Goal: Task Accomplishment & Management: Complete application form

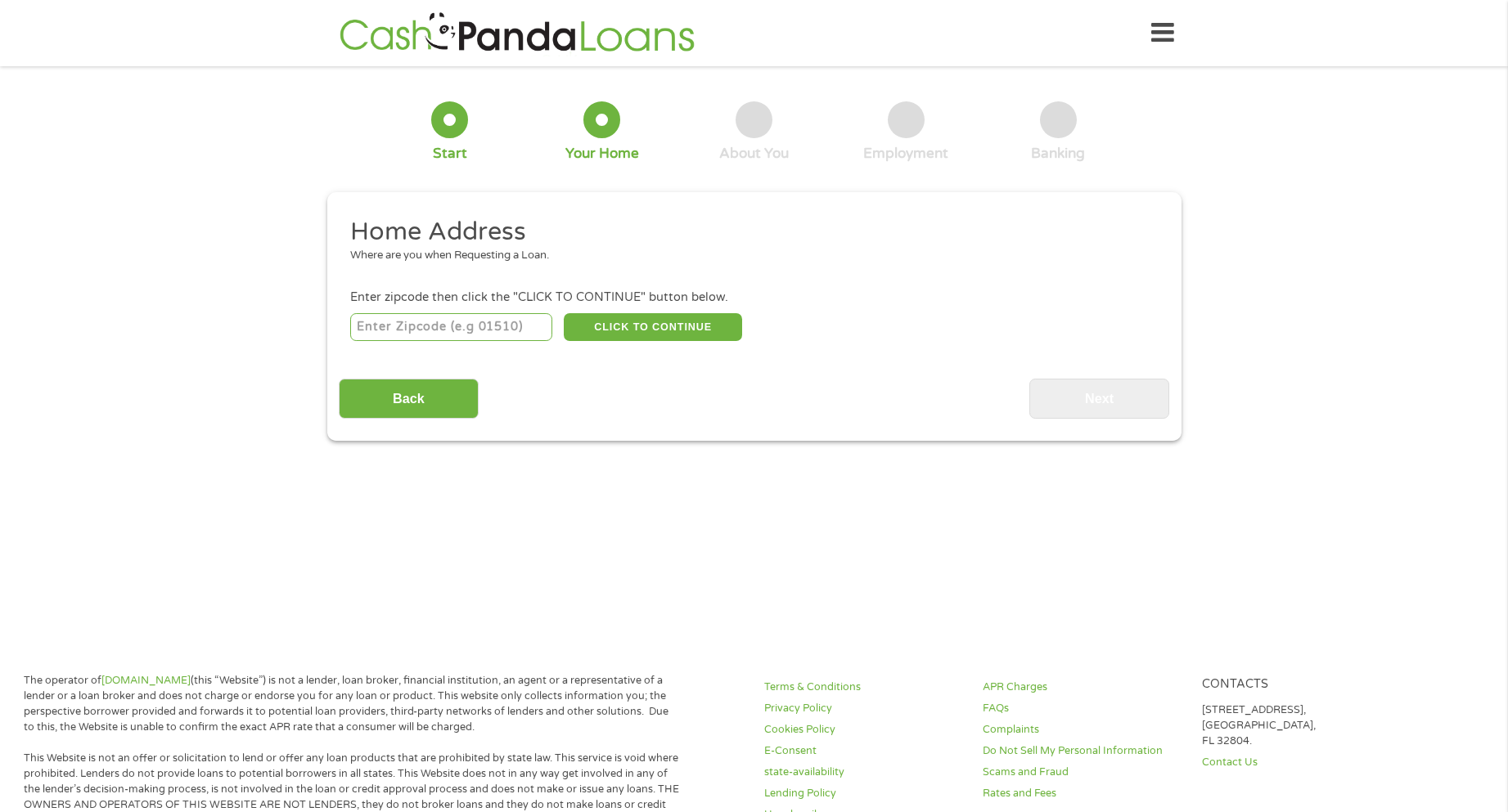
click at [501, 331] on input "number" at bounding box center [451, 326] width 202 height 27
type input "93436"
click at [652, 328] on button "CLICK TO CONTINUE" at bounding box center [652, 326] width 179 height 27
type input "93436"
type input "Lompoc"
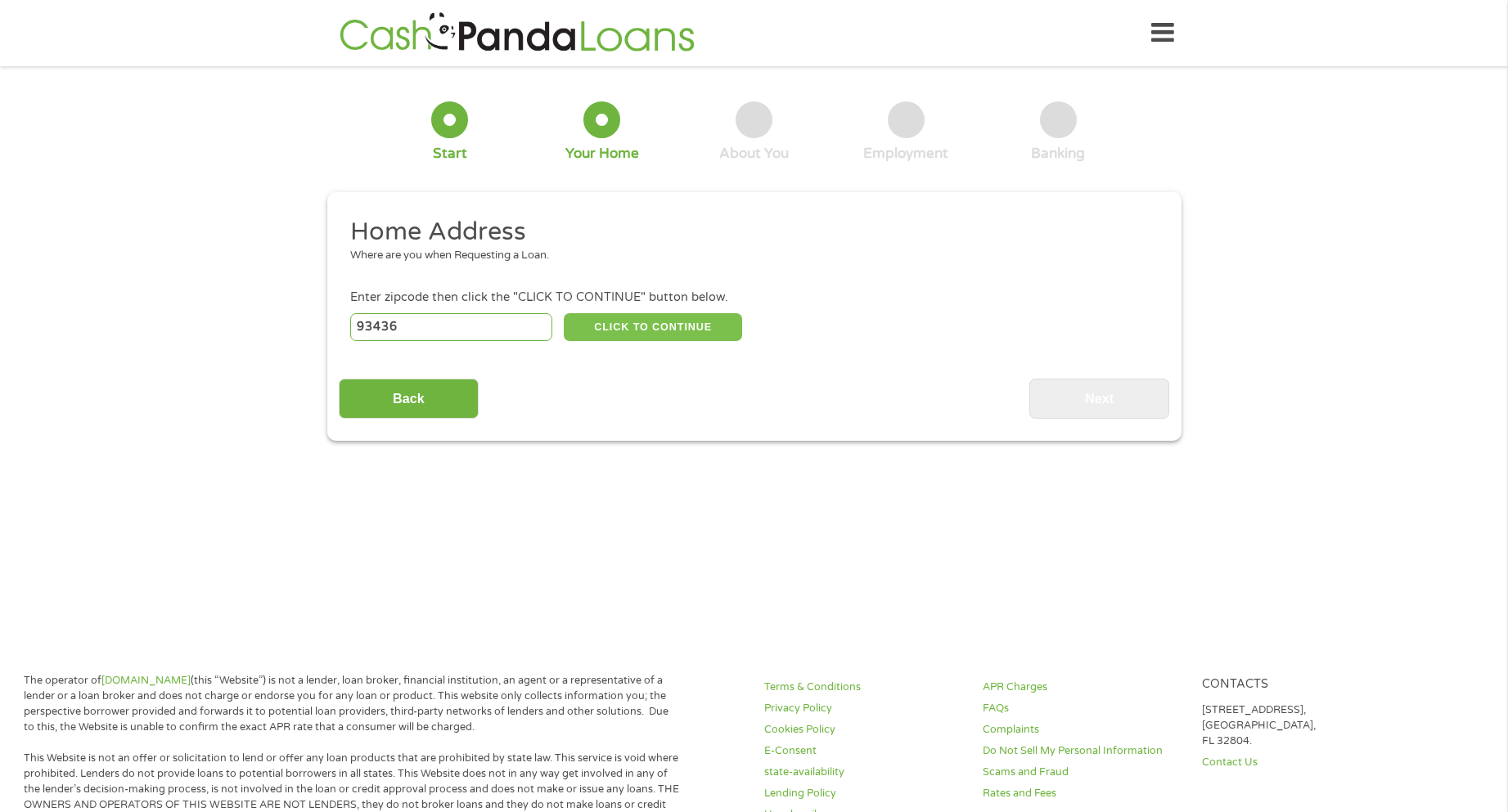
select select "[US_STATE]"
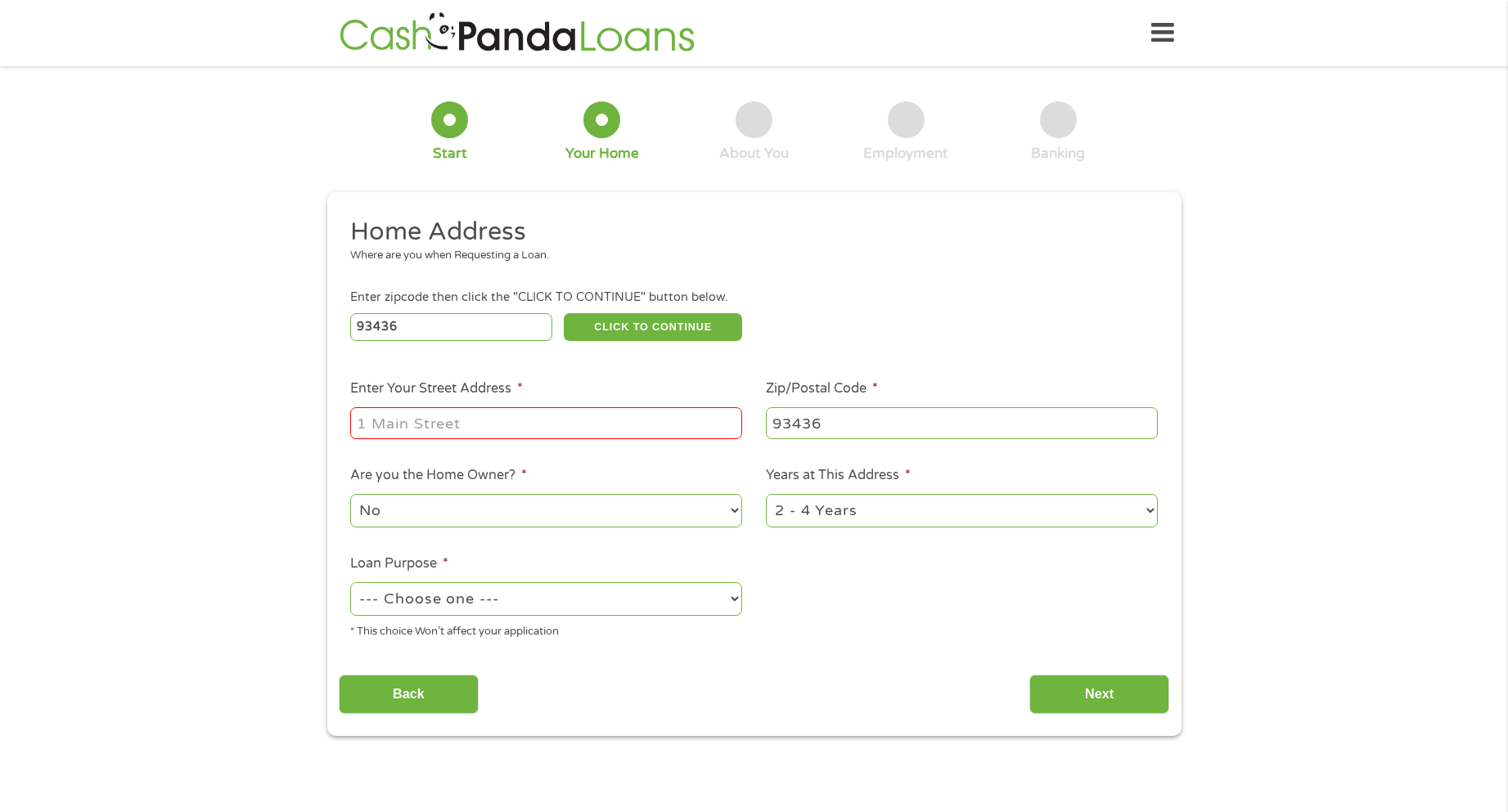
click at [586, 423] on input "Enter Your Street Address *" at bounding box center [546, 423] width 392 height 31
type input "[STREET_ADDRESS]"
click at [598, 592] on select "--- Choose one --- Pay Bills Debt Consolidation Home Improvement Major Purchase…" at bounding box center [546, 598] width 392 height 33
select select "paybills"
click at [350, 582] on select "--- Choose one --- Pay Bills Debt Consolidation Home Improvement Major Purchase…" at bounding box center [546, 598] width 392 height 33
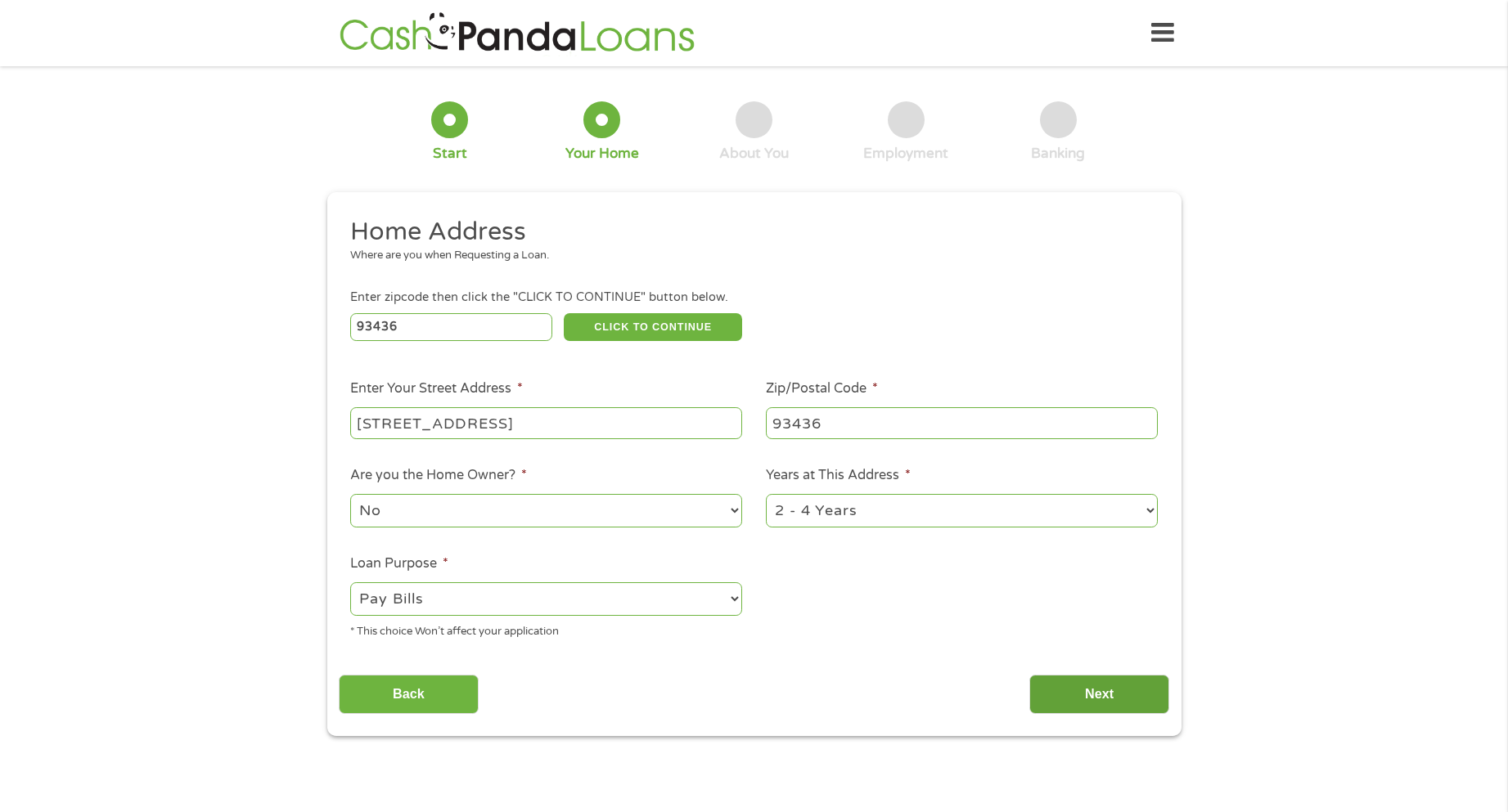
click at [1121, 686] on input "Next" at bounding box center [1100, 695] width 140 height 40
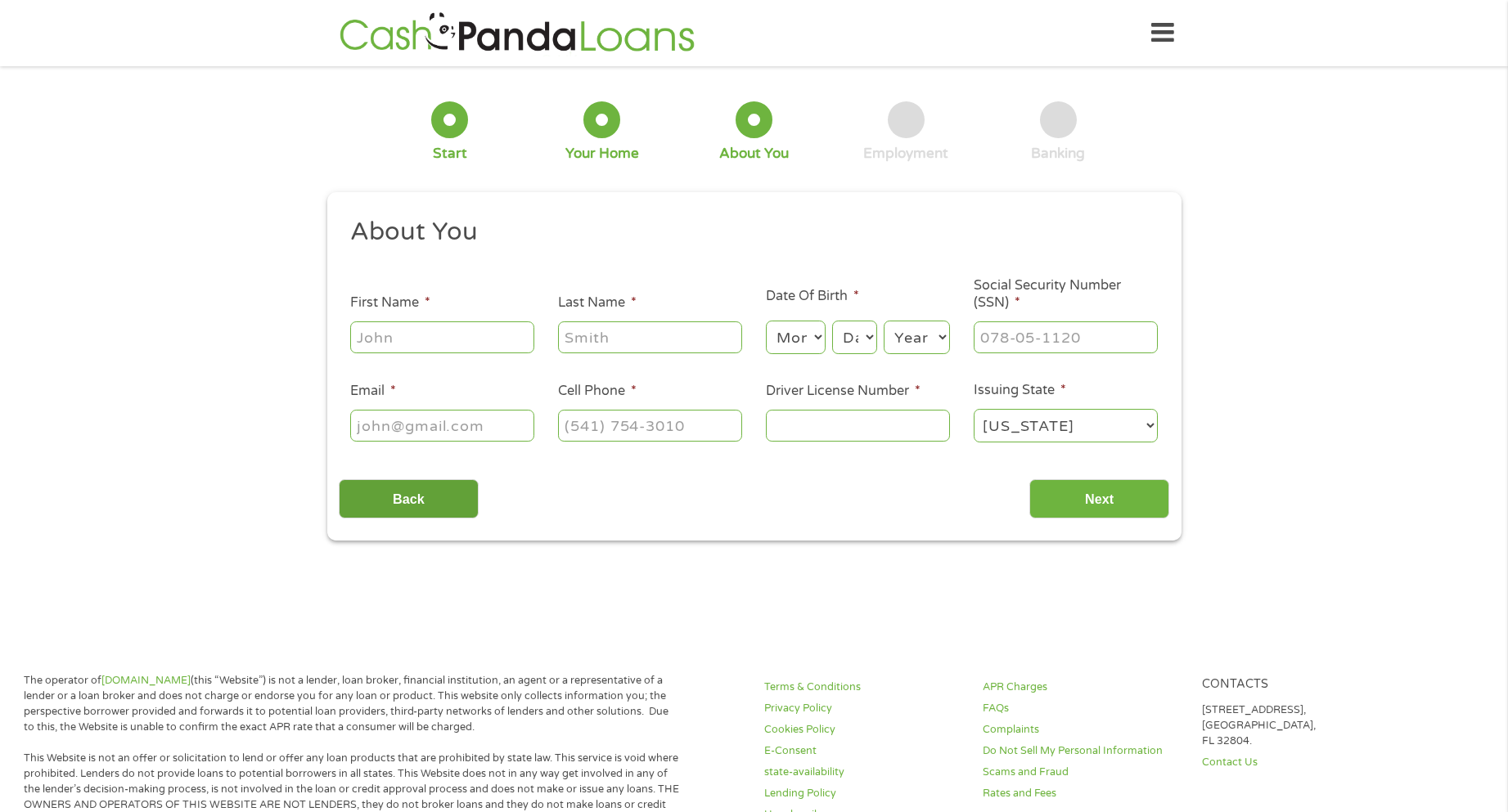
scroll to position [7, 7]
click at [444, 503] on input "Back" at bounding box center [408, 499] width 140 height 40
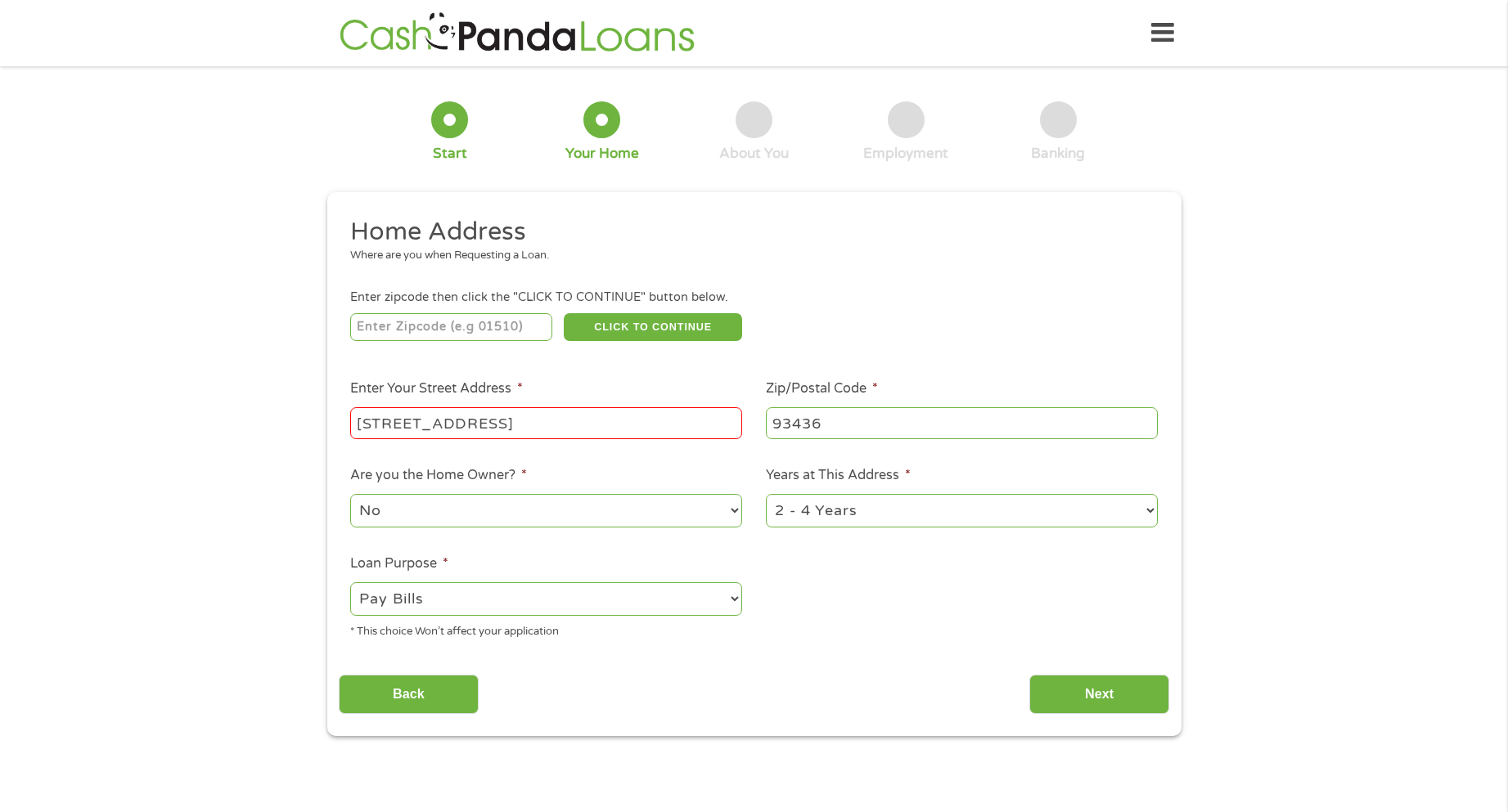
click at [556, 606] on select "--- Choose one --- Pay Bills Debt Consolidation Home Improvement Major Purchase…" at bounding box center [546, 598] width 392 height 33
select select "other"
click at [350, 582] on select "--- Choose one --- Pay Bills Debt Consolidation Home Improvement Major Purchase…" at bounding box center [546, 598] width 392 height 33
click at [548, 423] on input "[STREET_ADDRESS]" at bounding box center [546, 423] width 392 height 31
type input "93436"
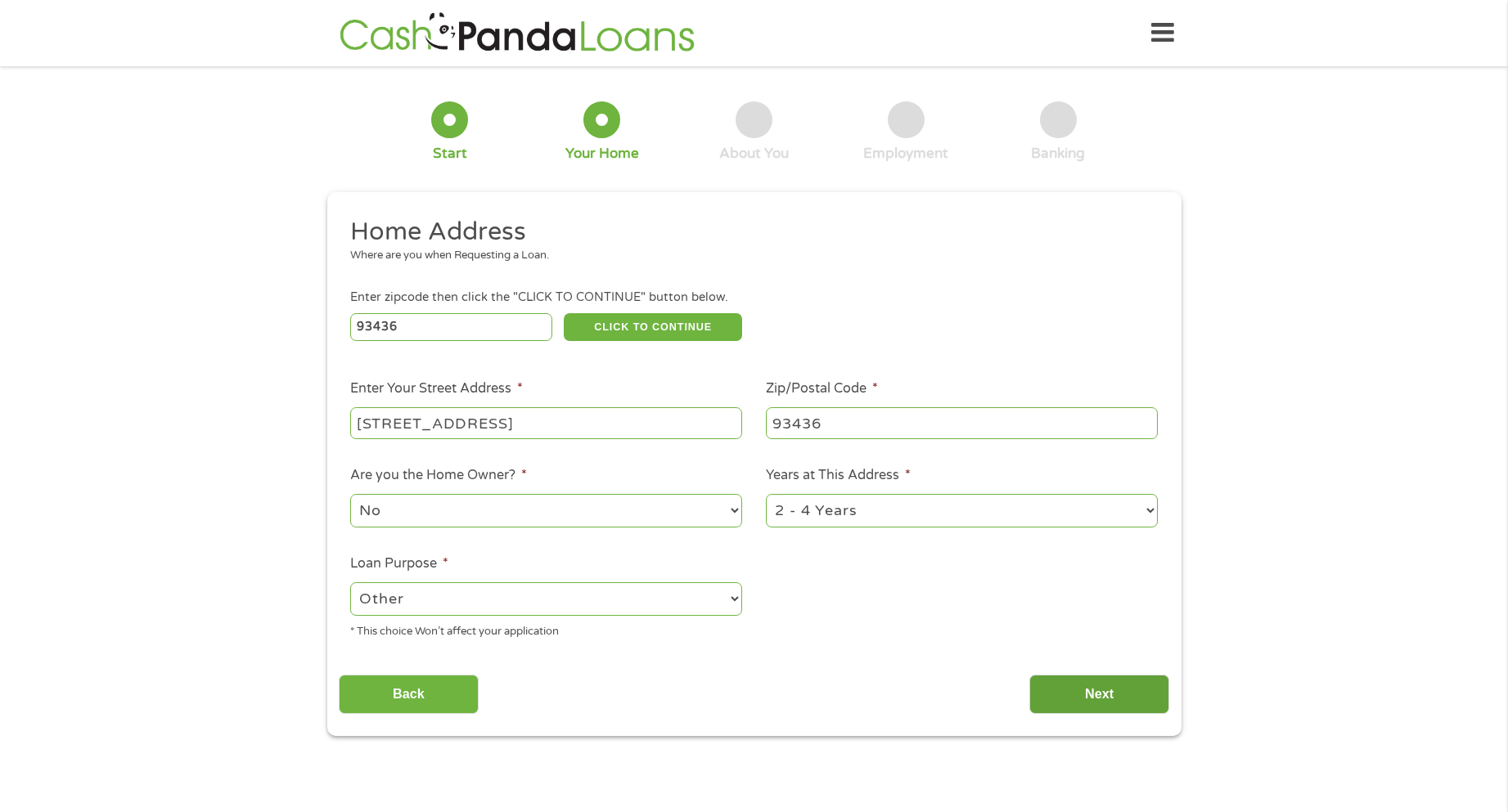
click at [1100, 690] on input "Next" at bounding box center [1100, 695] width 140 height 40
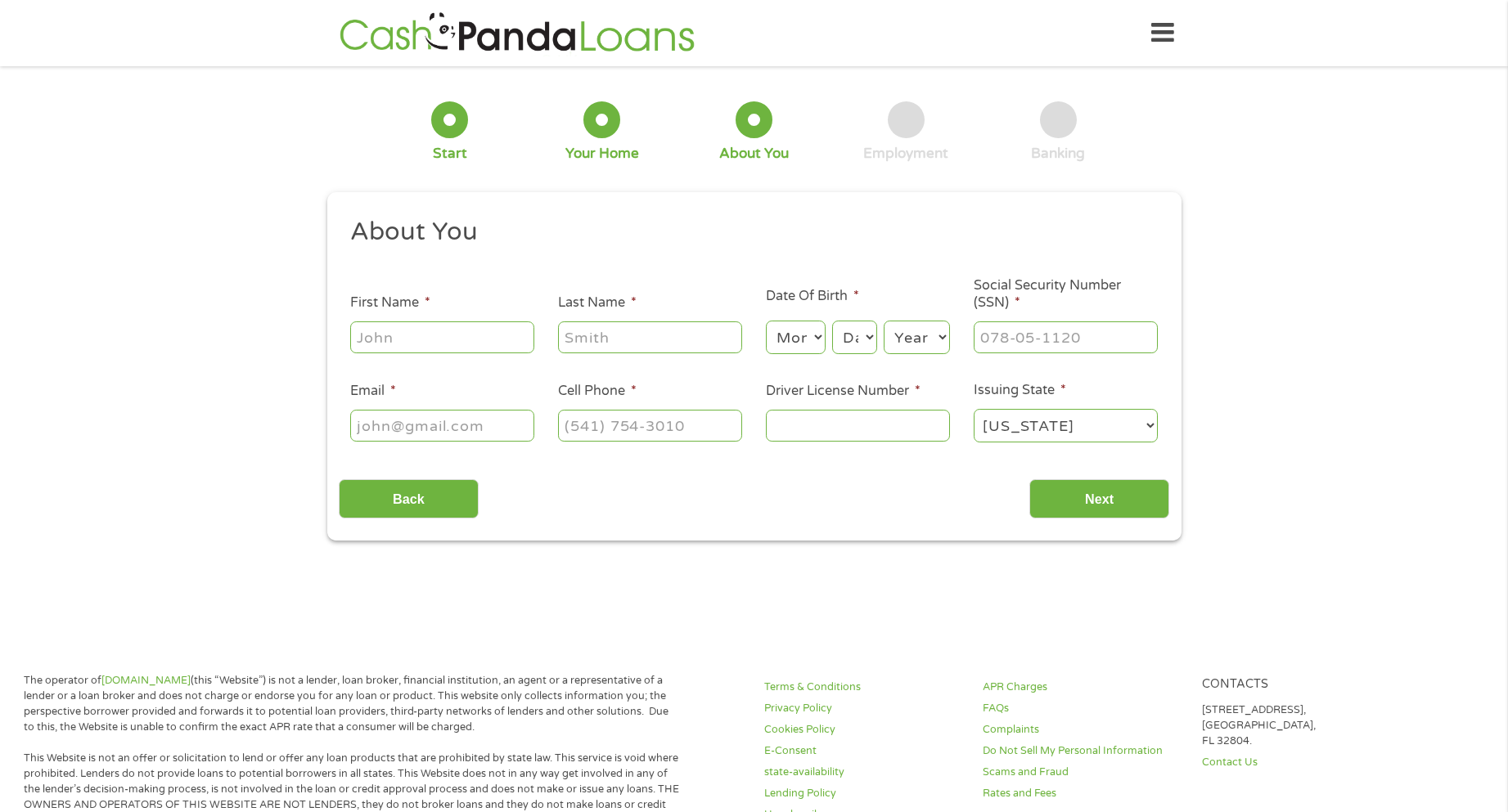
click at [478, 346] on input "First Name *" at bounding box center [442, 337] width 184 height 31
type input "Autumn"
type input "[PERSON_NAME]"
type input "[EMAIL_ADDRESS][DOMAIN_NAME]"
type input "1861449"
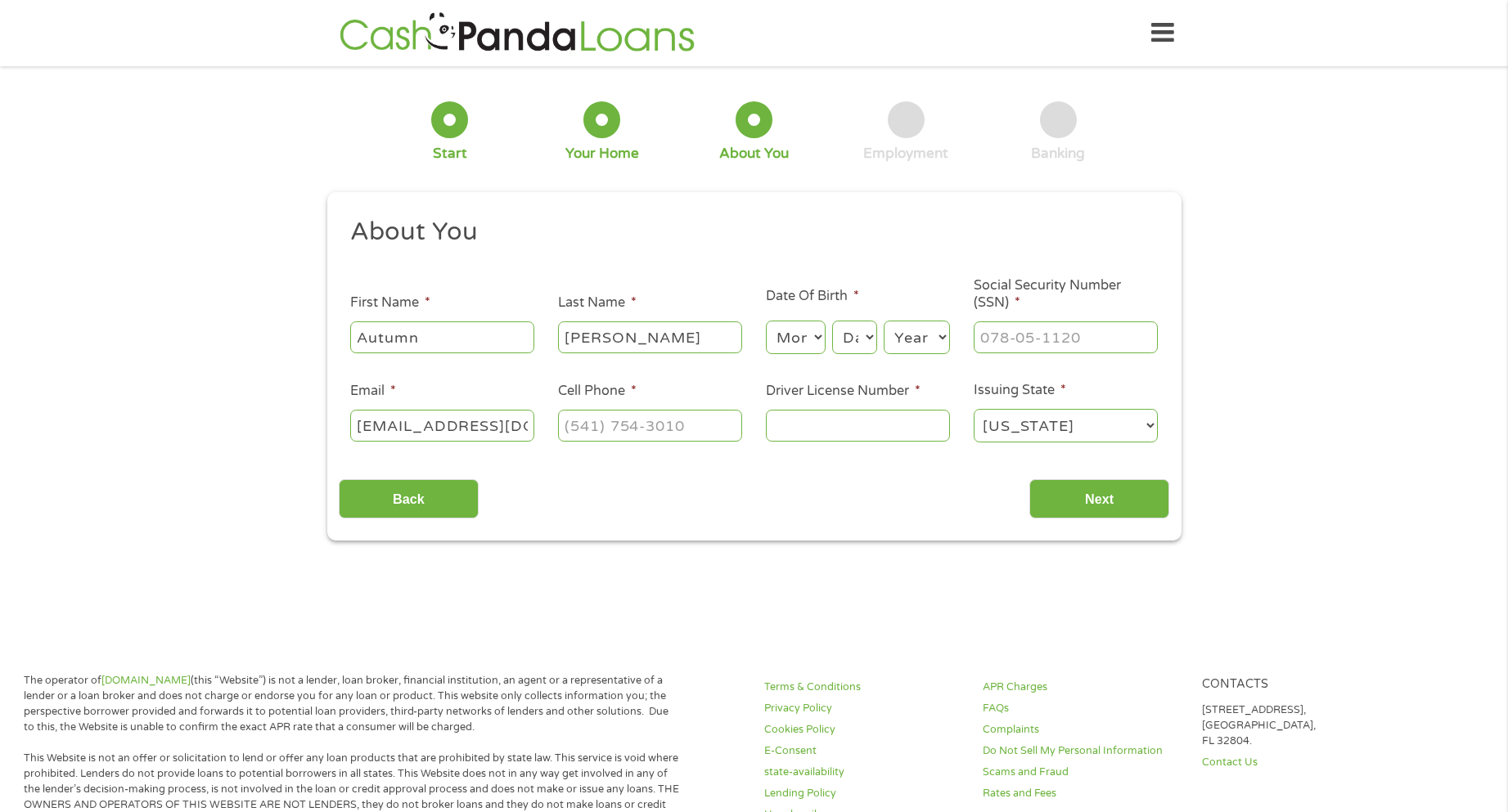
type input "(___) ___-____"
click at [794, 337] on select "Month 1 2 3 4 5 6 7 8 9 10 11 12" at bounding box center [795, 337] width 60 height 33
select select "12"
click at [766, 320] on select "Month 1 2 3 4 5 6 7 8 9 10 11 12" at bounding box center [795, 337] width 60 height 33
click at [864, 335] on select "Day 1 2 3 4 5 6 7 8 9 10 11 12 13 14 15 16 17 18 19 20 21 22 23 24 25 26 27 28 …" at bounding box center [854, 337] width 44 height 33
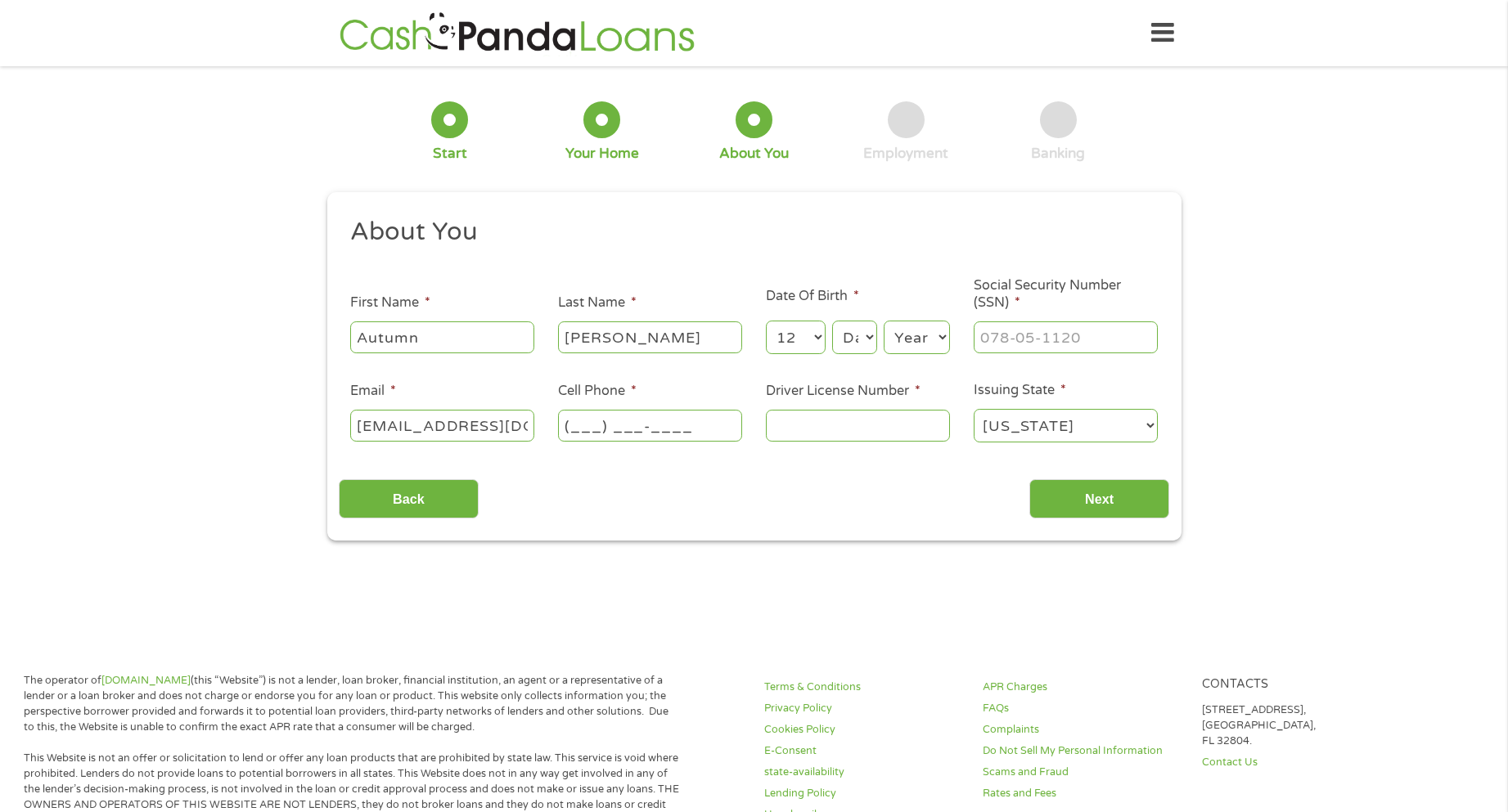
select select "10"
click at [832, 320] on select "Day 1 2 3 4 5 6 7 8 9 10 11 12 13 14 15 16 17 18 19 20 21 22 23 24 25 26 27 28 …" at bounding box center [854, 337] width 44 height 33
click at [925, 333] on select "Year [DATE] 2006 2005 2004 2003 2002 2001 2000 1999 1998 1997 1996 1995 1994 19…" at bounding box center [917, 337] width 66 height 33
select select "1990"
click at [884, 320] on select "Year [DATE] 2006 2005 2004 2003 2002 2001 2000 1999 1998 1997 1996 1995 1994 19…" at bounding box center [917, 337] width 66 height 33
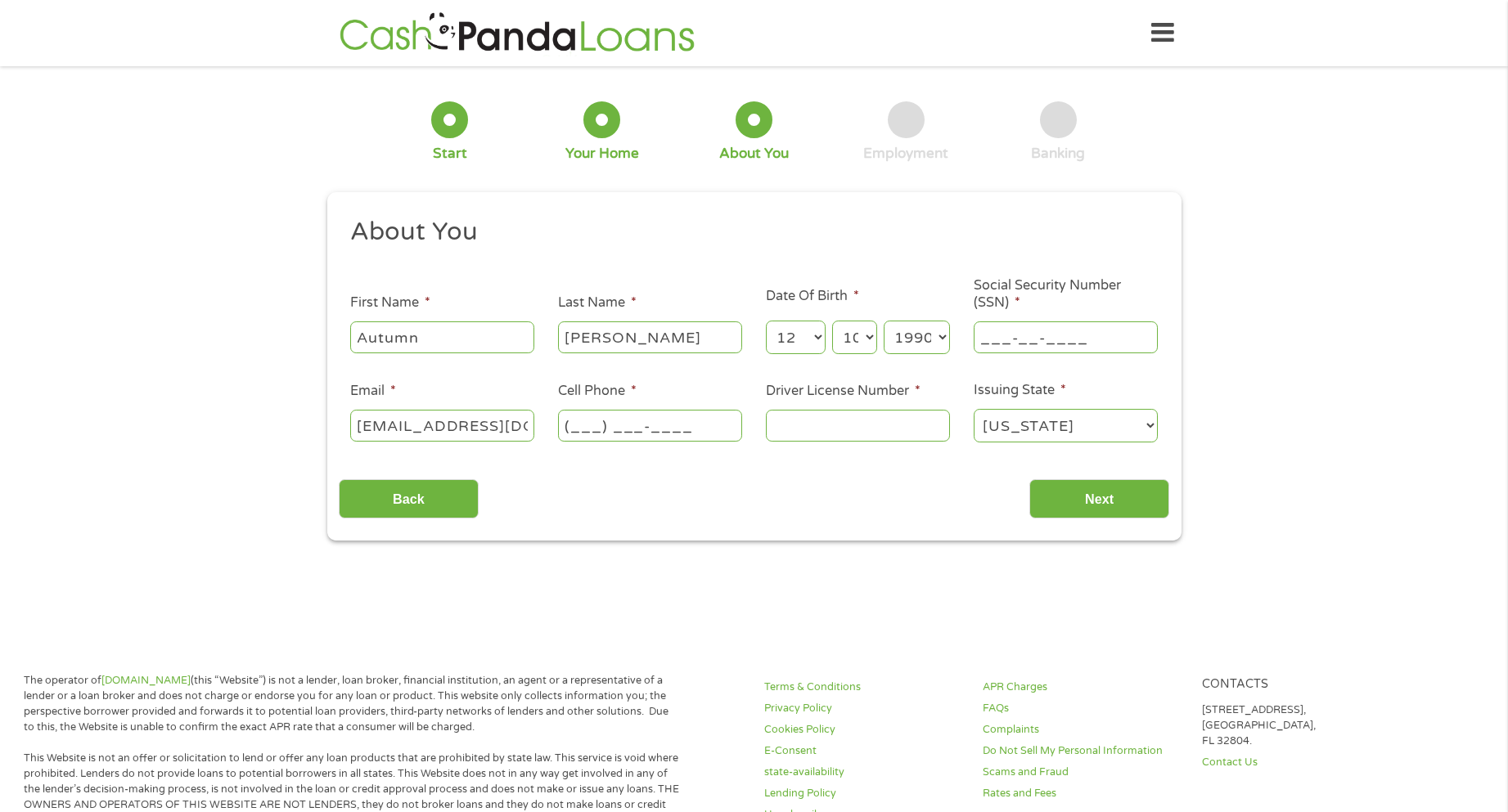
click at [1028, 337] on input "___-__-____" at bounding box center [1066, 337] width 184 height 31
type input "625-40-1115"
click at [580, 428] on input "(___) ___-____" at bounding box center [650, 425] width 184 height 31
type input "[PHONE_NUMBER]"
click at [858, 417] on input "Driver License Number *" at bounding box center [858, 425] width 184 height 31
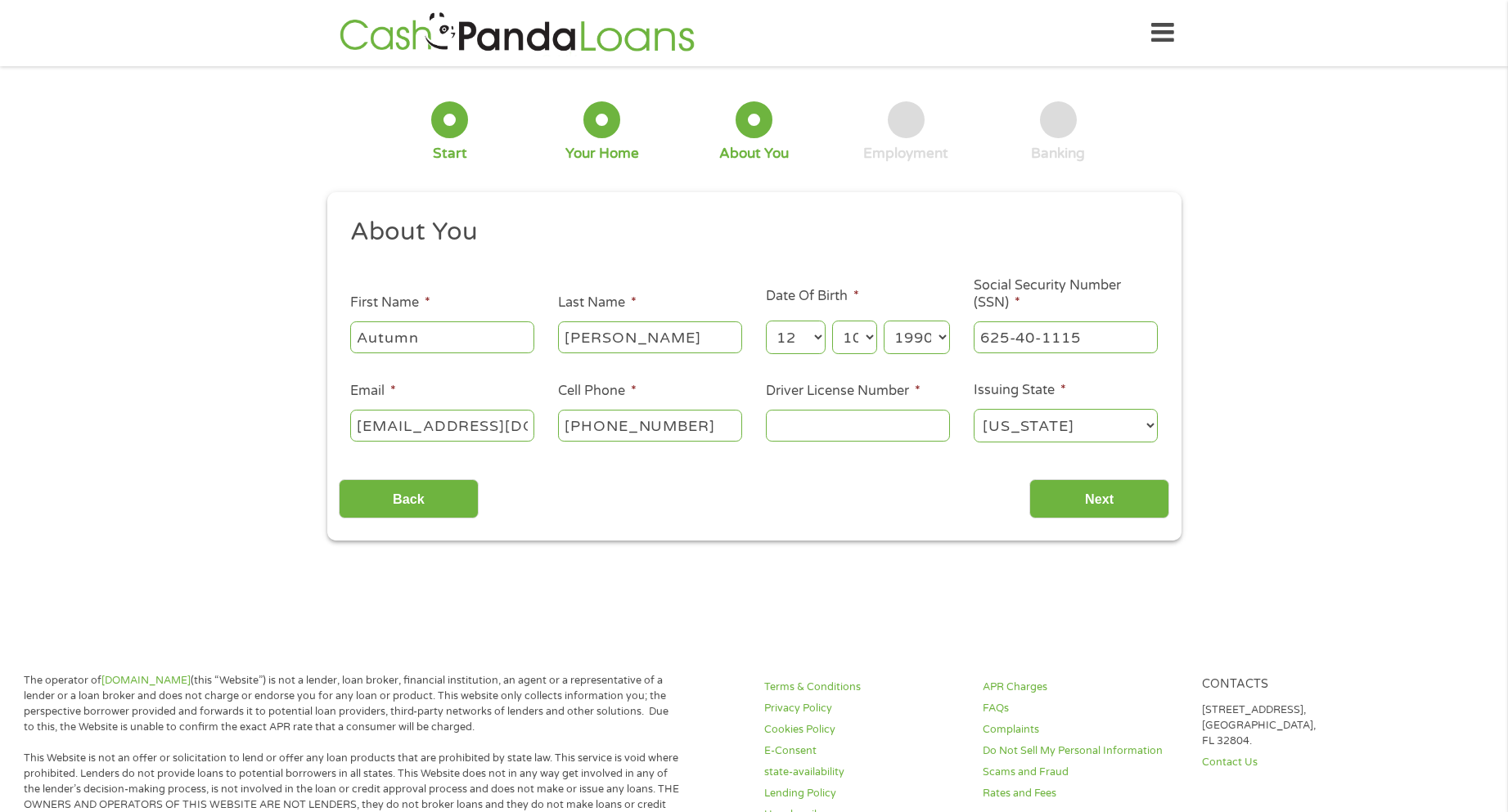
click at [853, 423] on input "Driver License Number *" at bounding box center [858, 425] width 184 height 31
type input "E3384491"
click at [1115, 499] on input "Next" at bounding box center [1100, 499] width 140 height 40
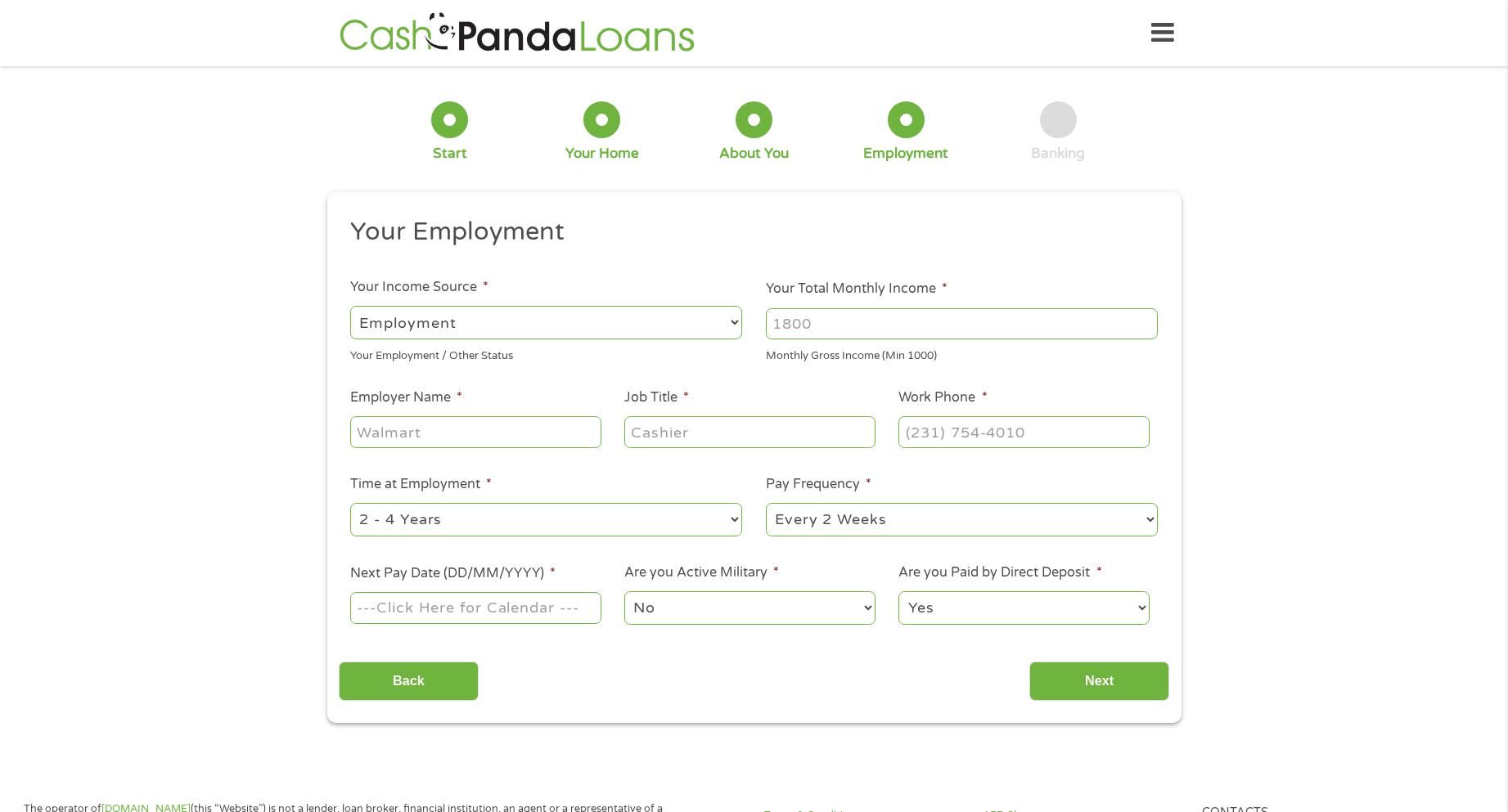
click at [853, 326] on input "Your Total Monthly Income *" at bounding box center [962, 323] width 392 height 31
type input "2600"
click at [431, 432] on input "Employer Name *" at bounding box center [475, 431] width 251 height 31
type input "Lompoc Valley Festival Association"
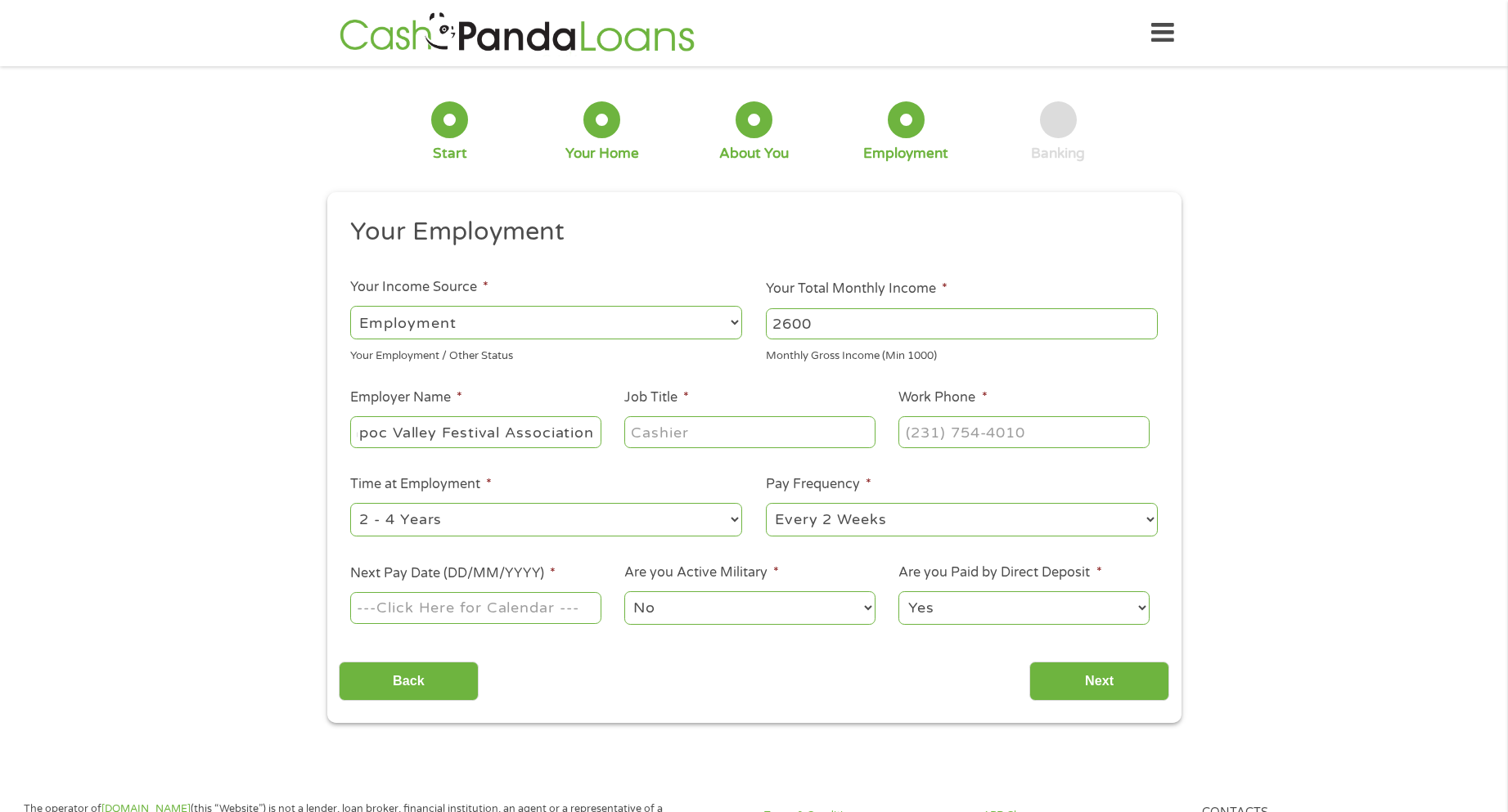
scroll to position [0, 0]
type input "Office Manger"
type input "[PHONE_NUMBER]"
click at [488, 604] on input "Next Pay Date (DD/MM/YYYY) *" at bounding box center [475, 608] width 251 height 31
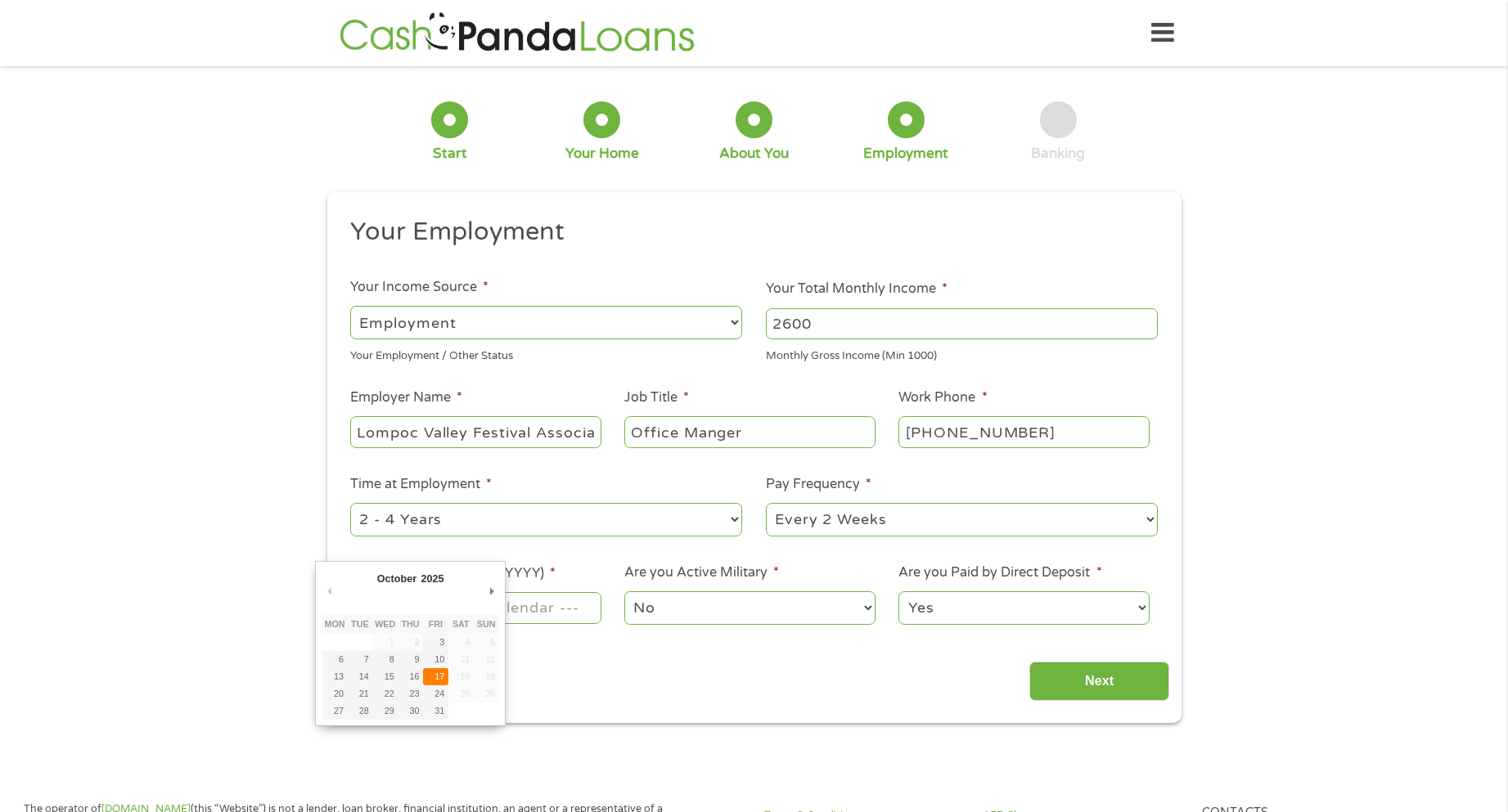
type input "[DATE]"
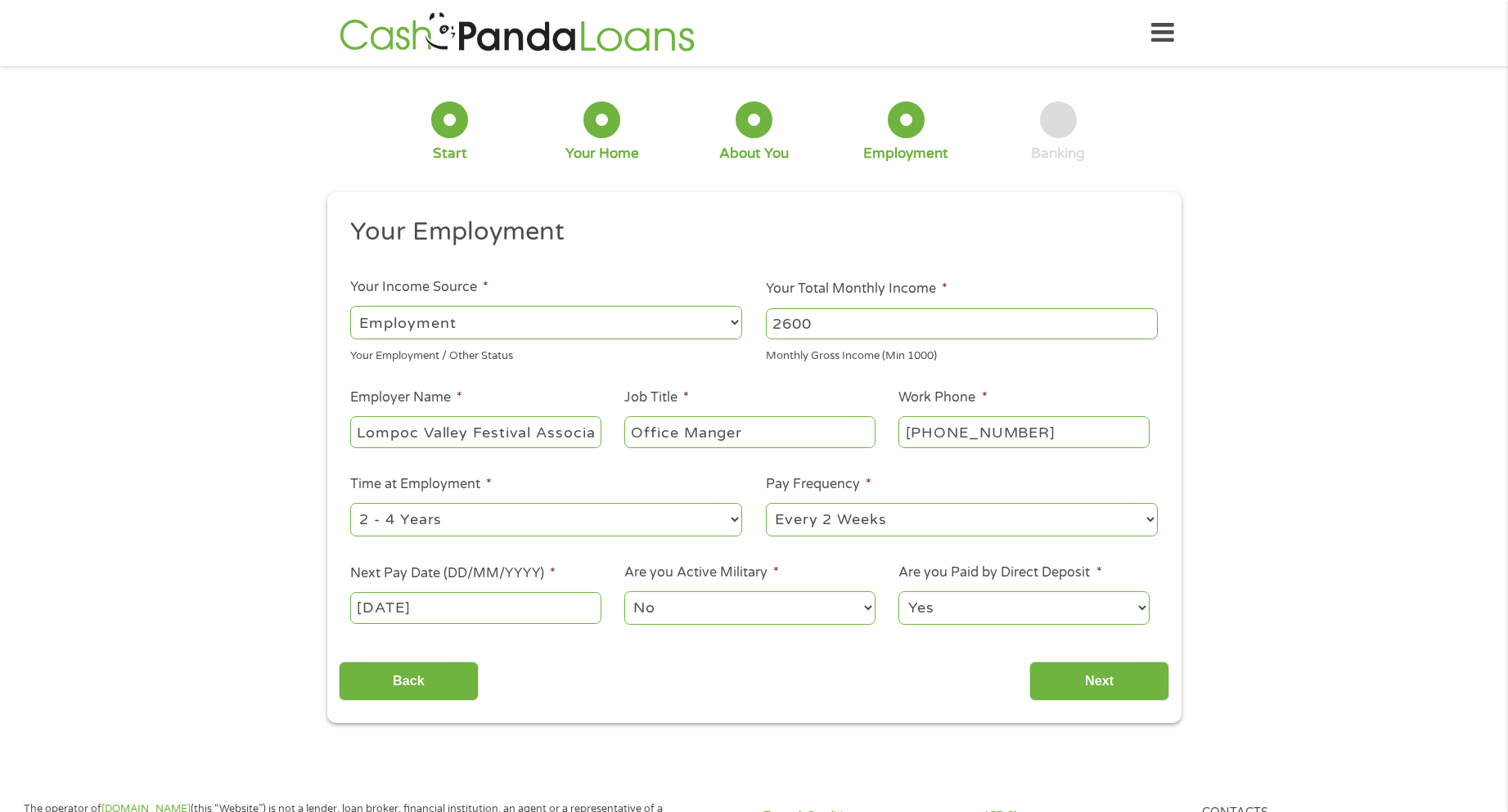
click at [673, 608] on select "No Yes" at bounding box center [749, 608] width 251 height 33
click at [1079, 667] on input "Next" at bounding box center [1100, 682] width 140 height 40
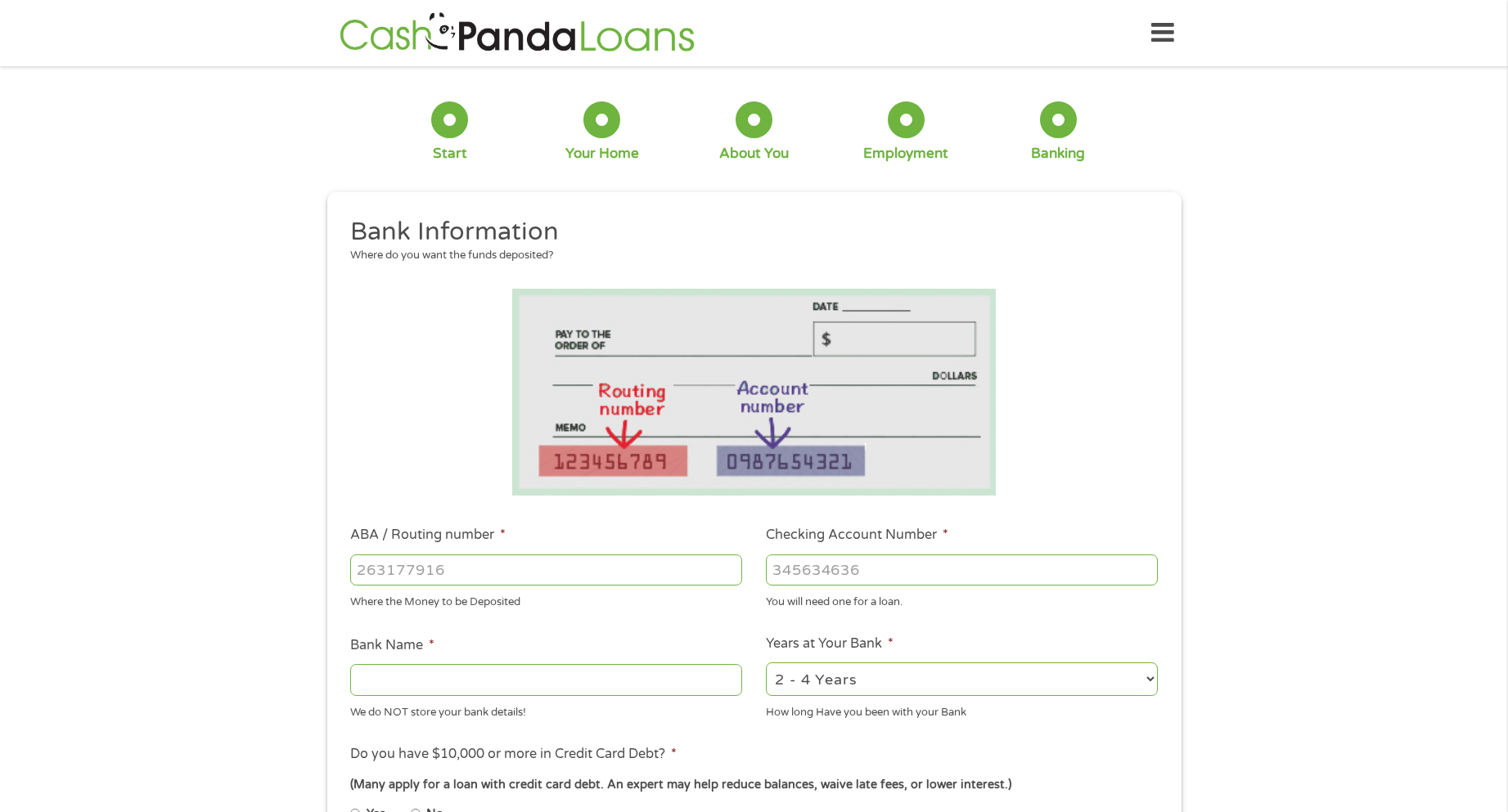
scroll to position [7, 7]
click at [487, 576] on input "ABA / Routing number *" at bounding box center [546, 570] width 392 height 31
type input "031101279"
type input "THE BANCORP BANK"
type input "031101279"
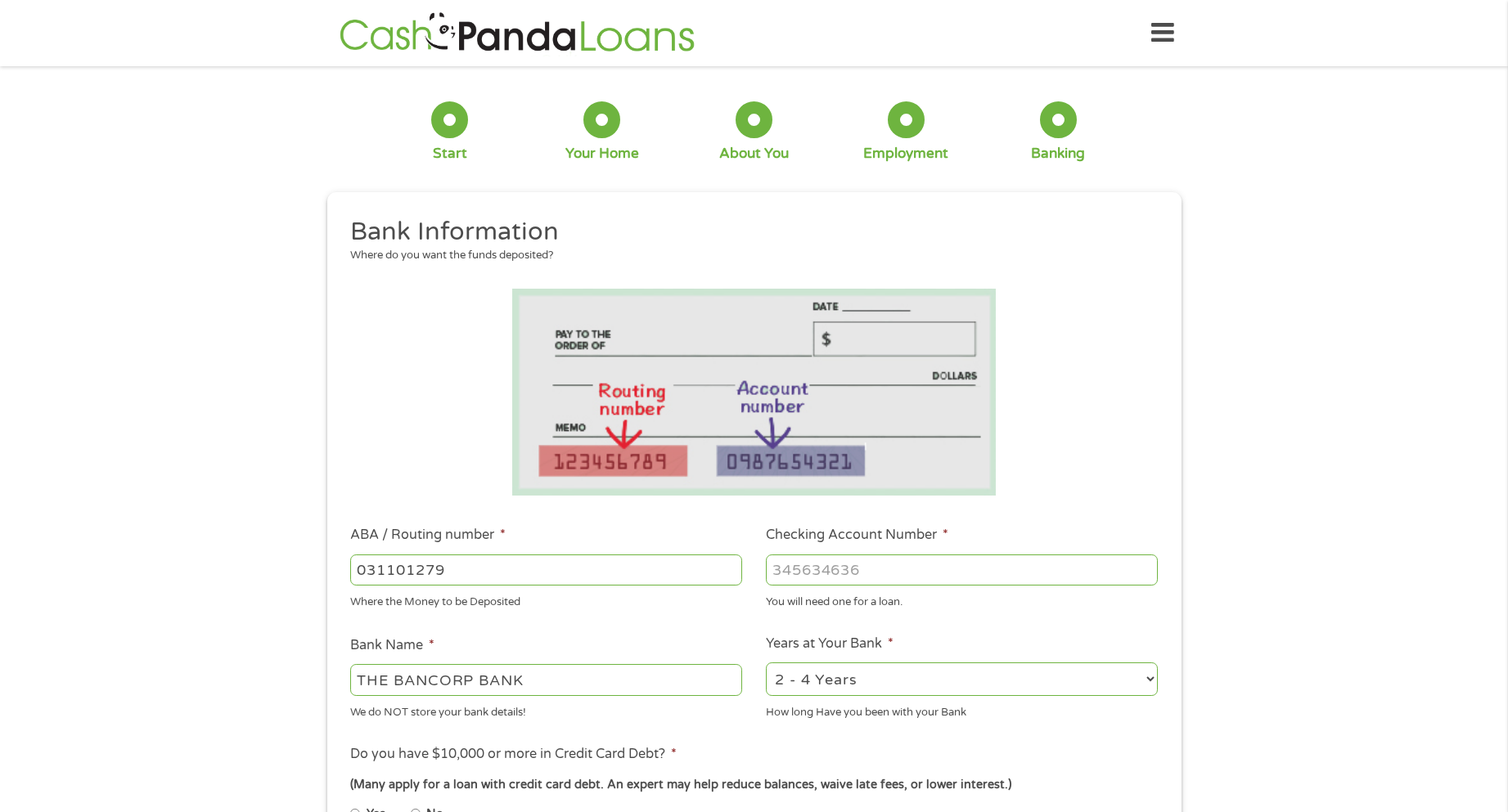
click at [836, 569] on input "Checking Account Number *" at bounding box center [962, 570] width 392 height 31
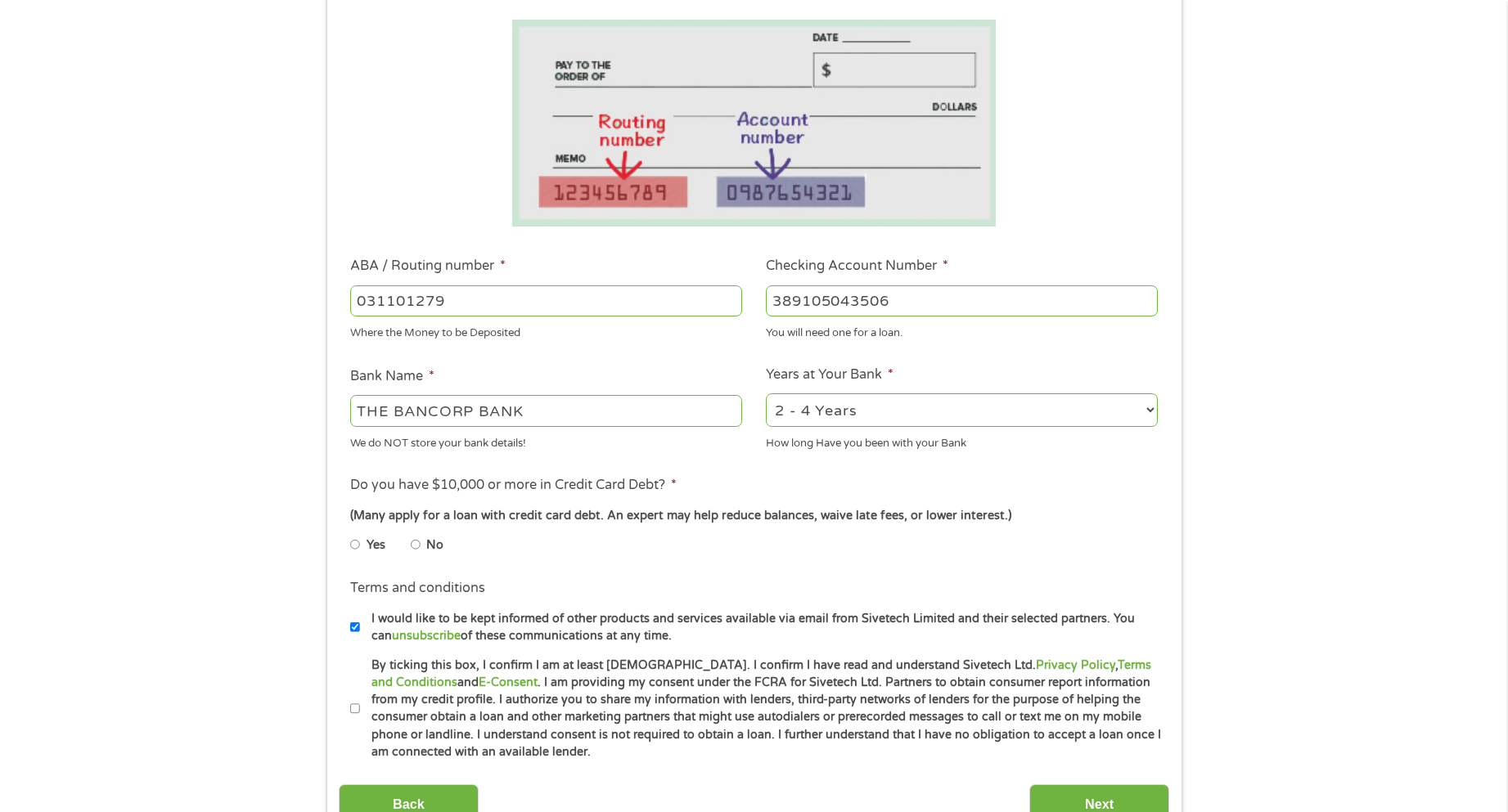
scroll to position [491, 0]
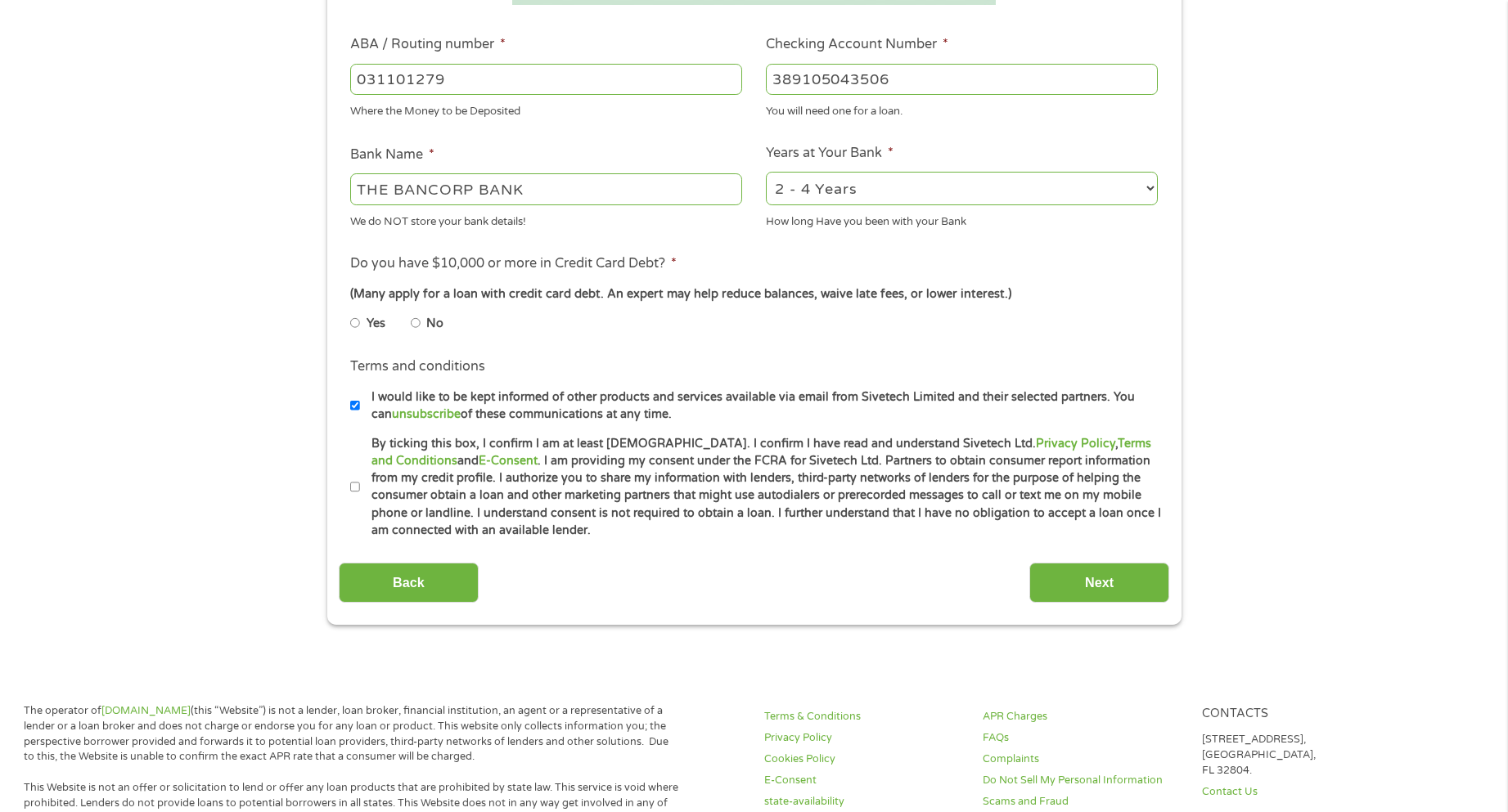
type input "389105043506"
click at [417, 325] on input "No" at bounding box center [415, 323] width 9 height 26
radio input "true"
click at [355, 490] on input "By ticking this box, I confirm I am at least [DEMOGRAPHIC_DATA]. I confirm I ha…" at bounding box center [355, 488] width 9 height 26
checkbox input "true"
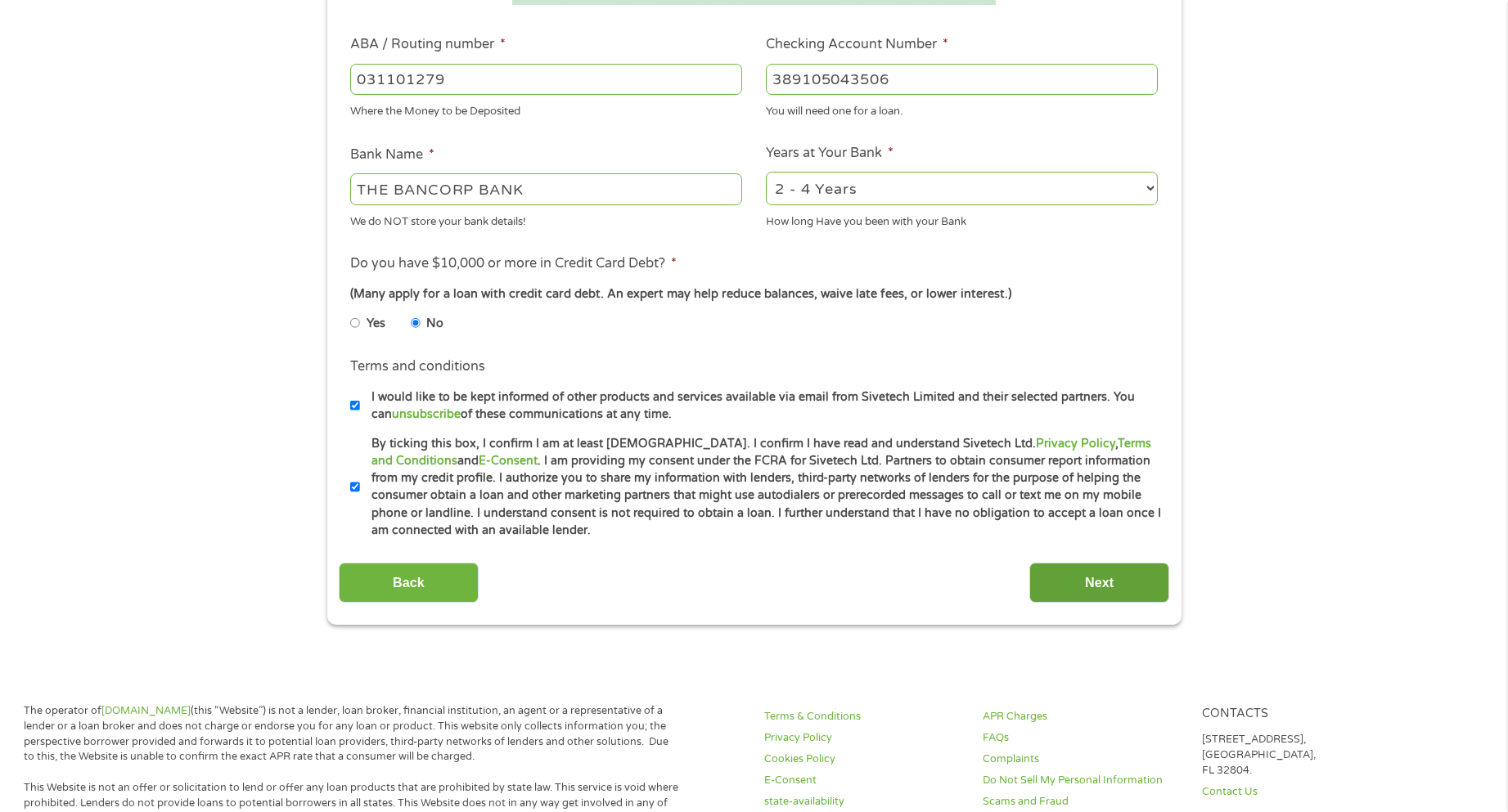
click at [1073, 579] on input "Next" at bounding box center [1100, 582] width 140 height 40
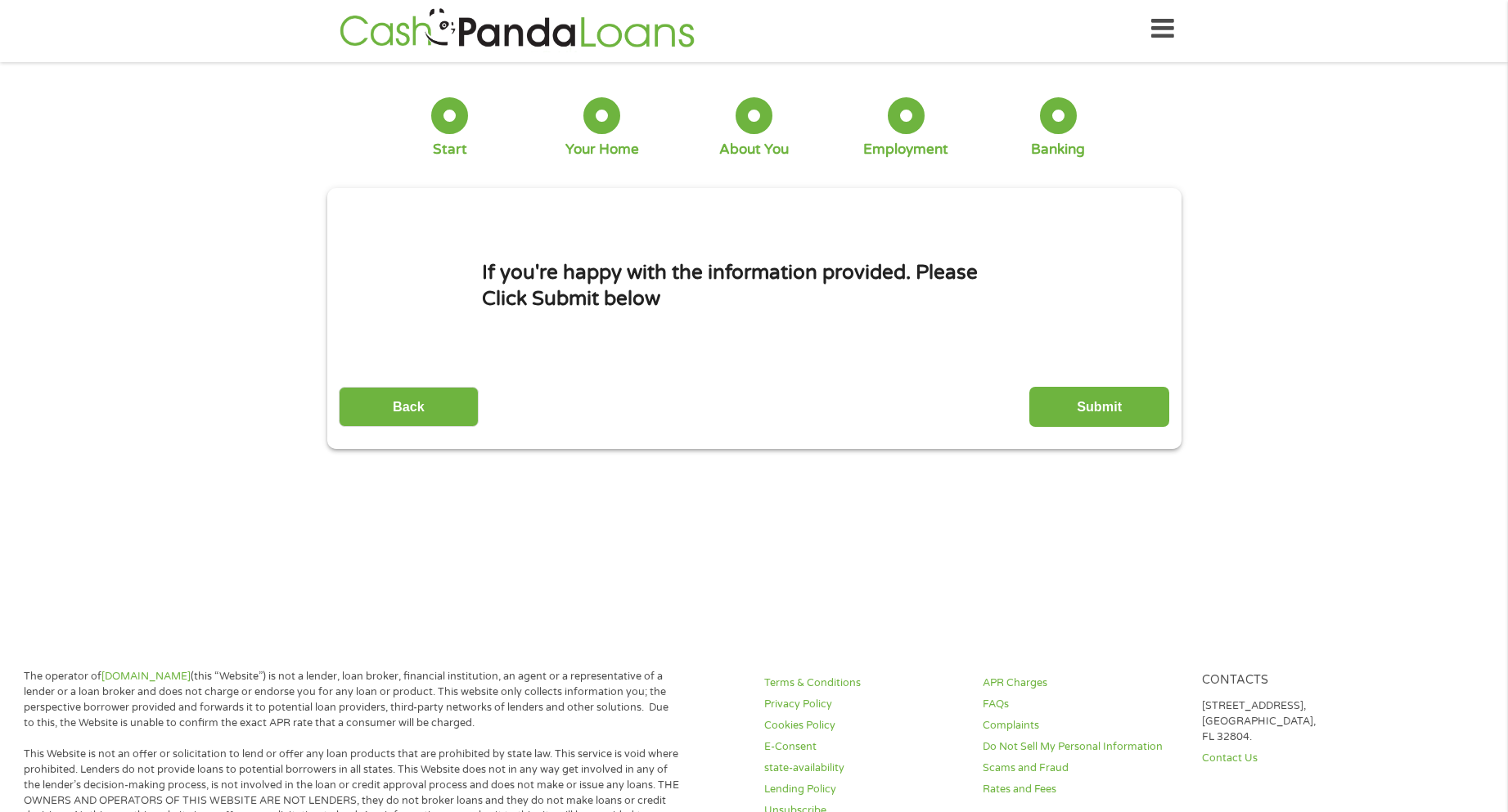
scroll to position [0, 0]
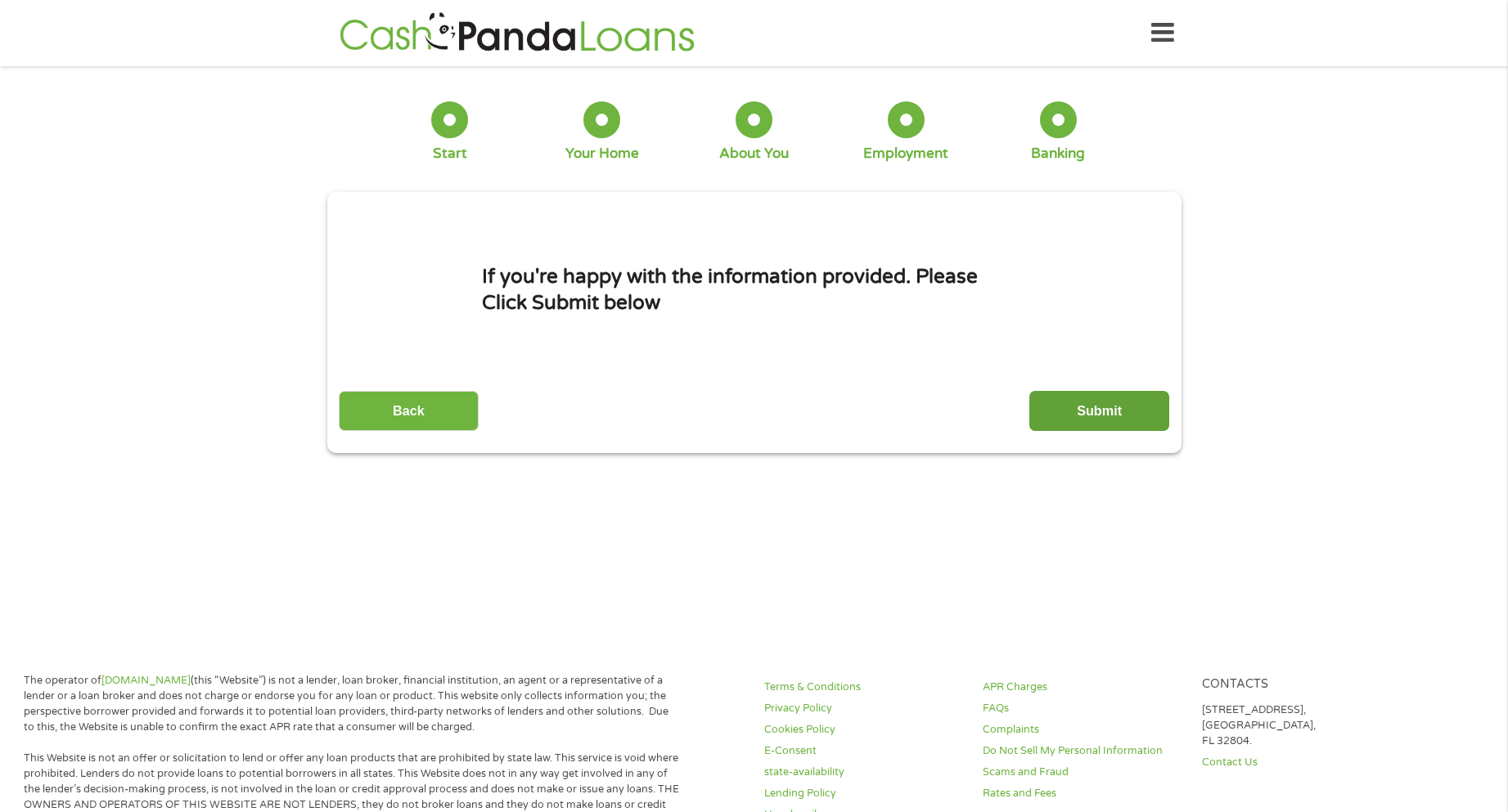
click at [1099, 413] on input "Submit" at bounding box center [1100, 411] width 140 height 40
